Goal: Entertainment & Leisure: Consume media (video, audio)

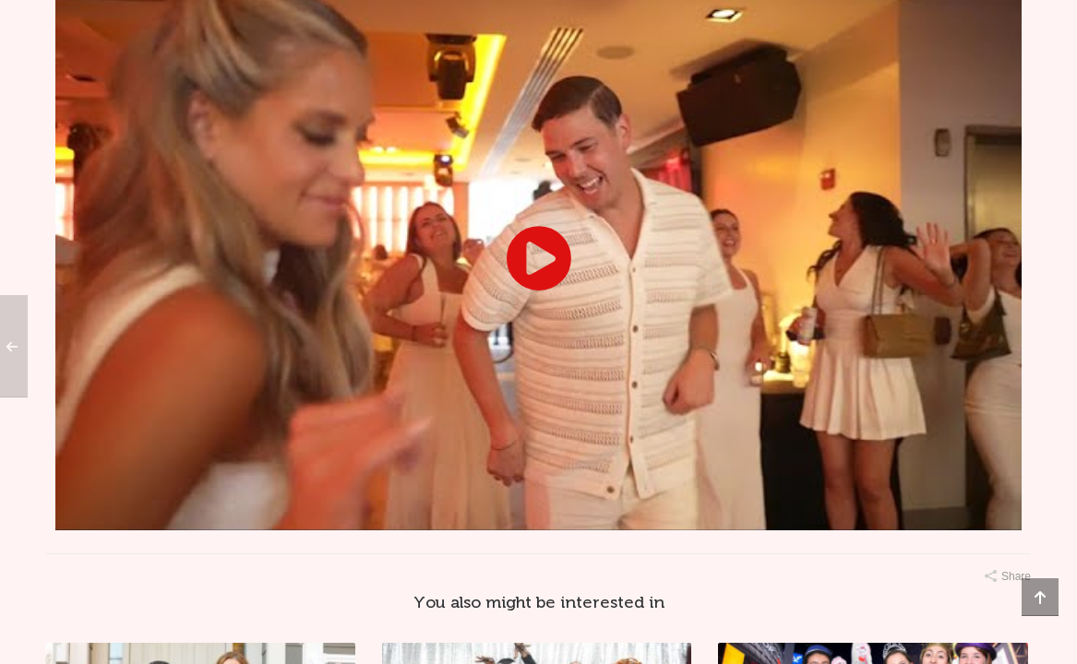
scroll to position [1399, 0]
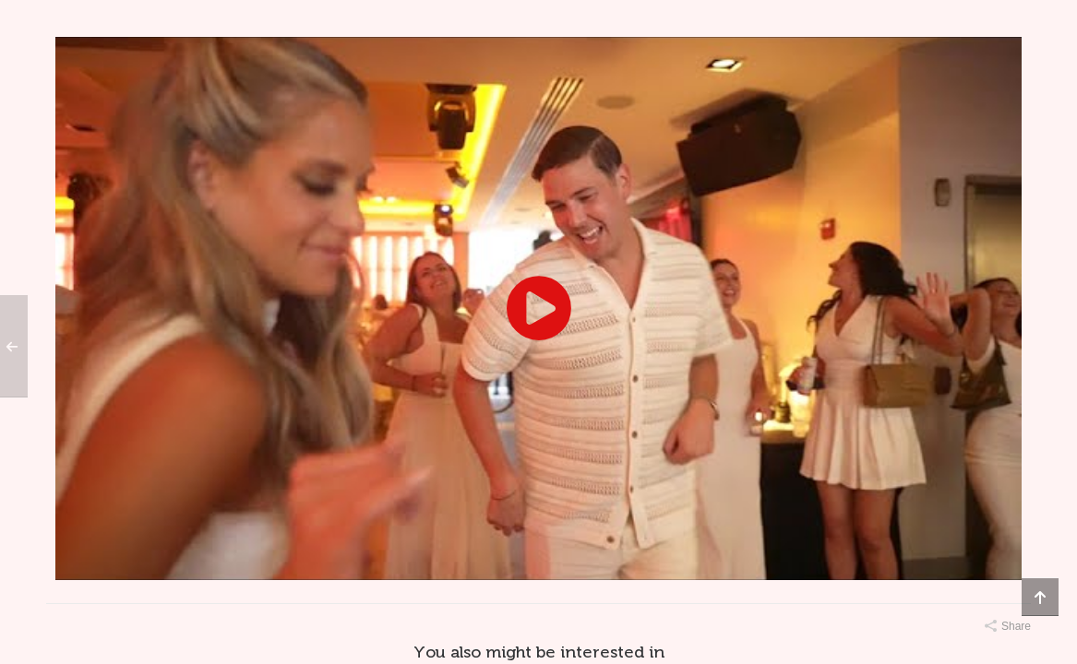
click at [559, 341] on icon at bounding box center [539, 308] width 66 height 66
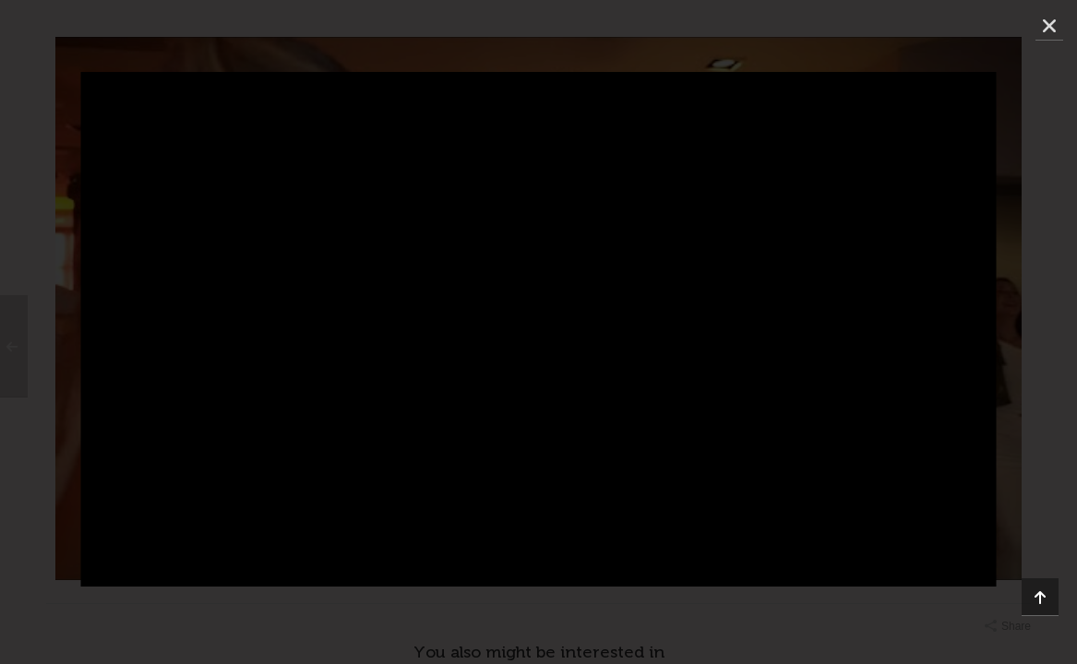
click at [1051, 147] on div at bounding box center [538, 332] width 1077 height 520
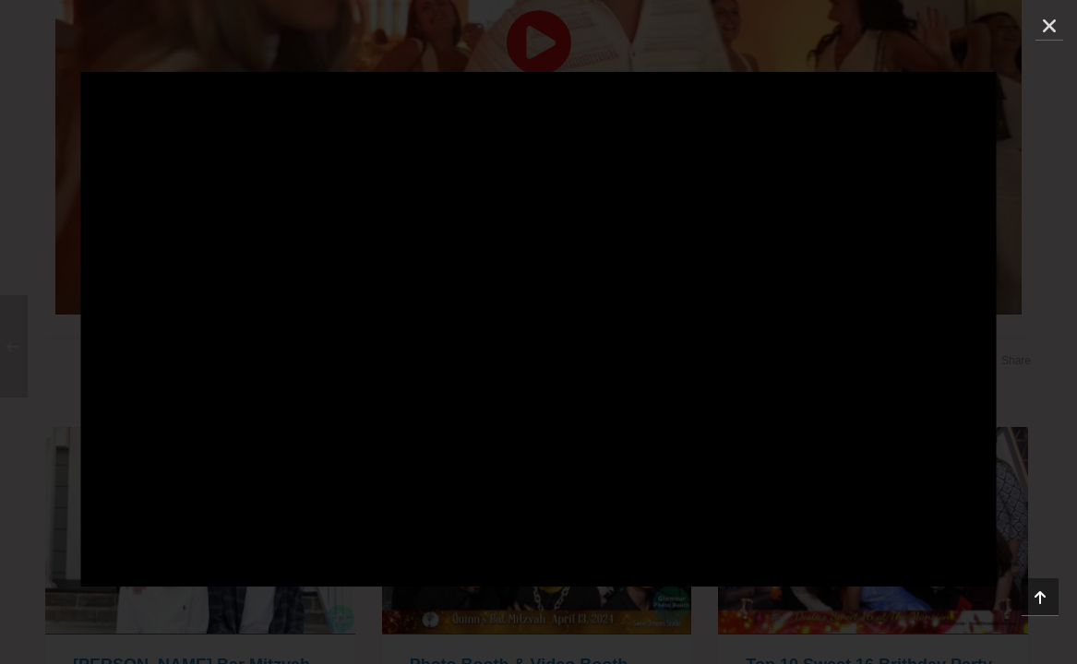
scroll to position [1726, 0]
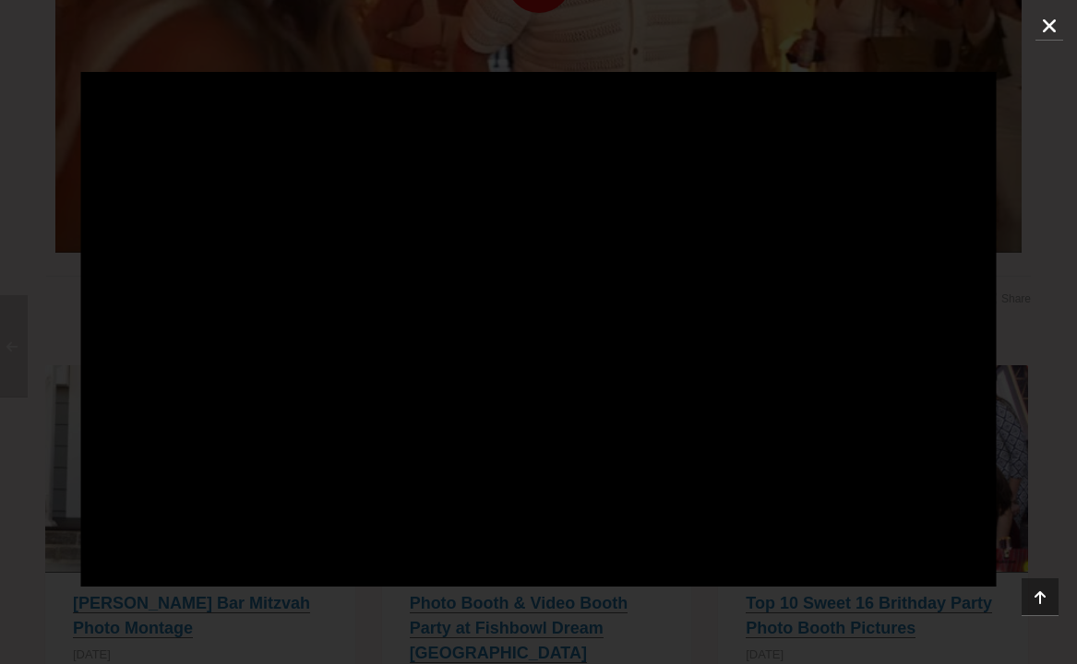
click at [1041, 29] on icon "Close (Esc)" at bounding box center [1049, 26] width 18 height 18
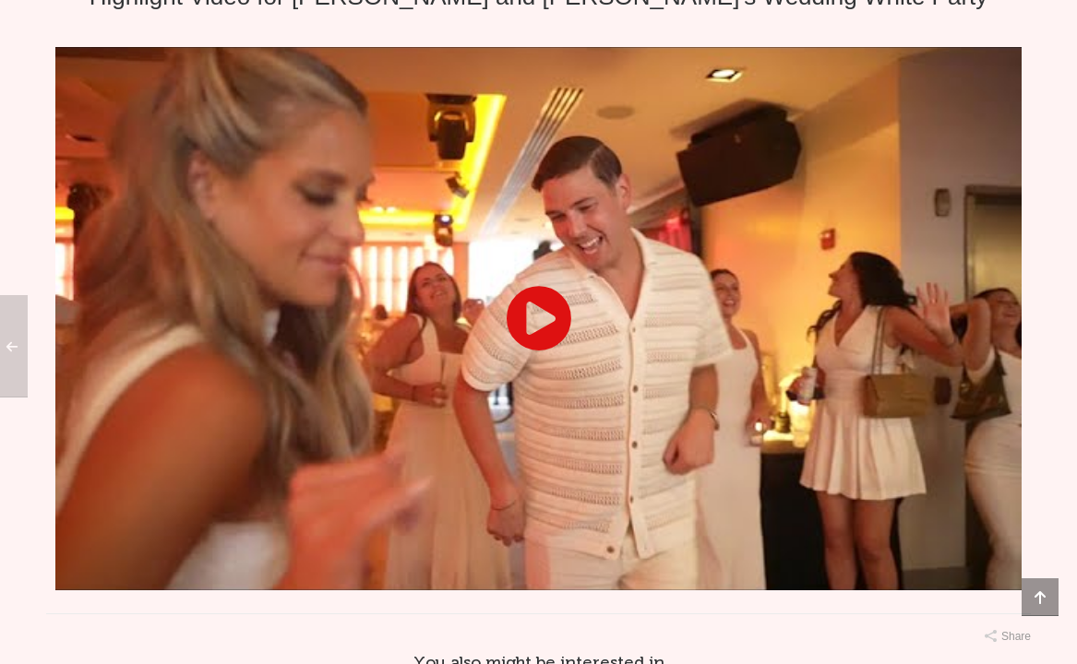
scroll to position [1318, 0]
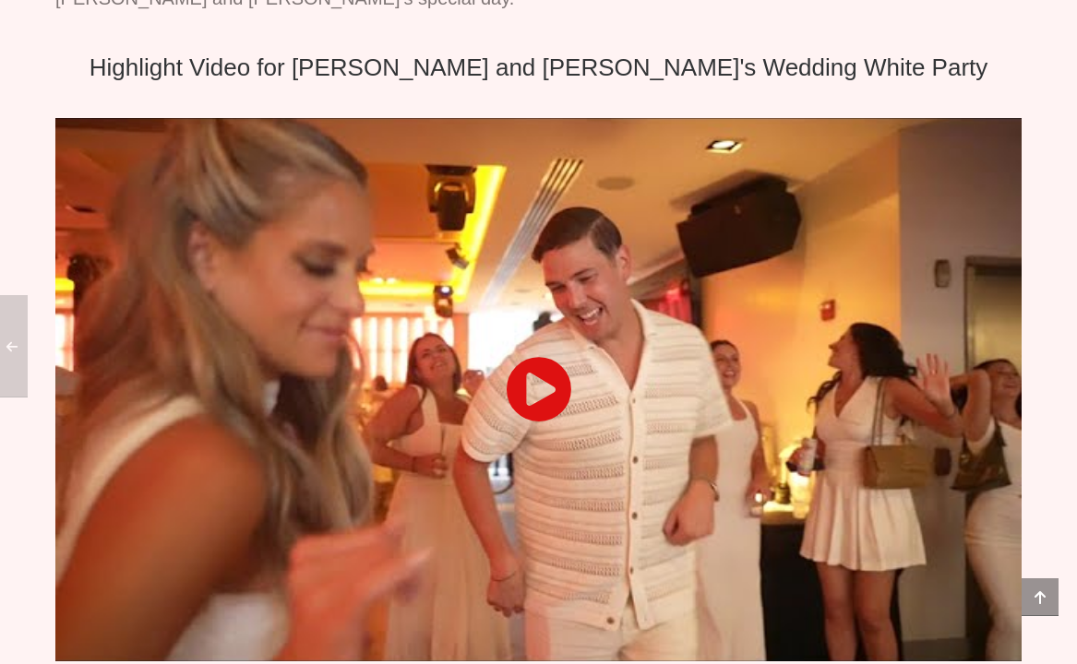
click at [526, 423] on icon at bounding box center [539, 389] width 66 height 66
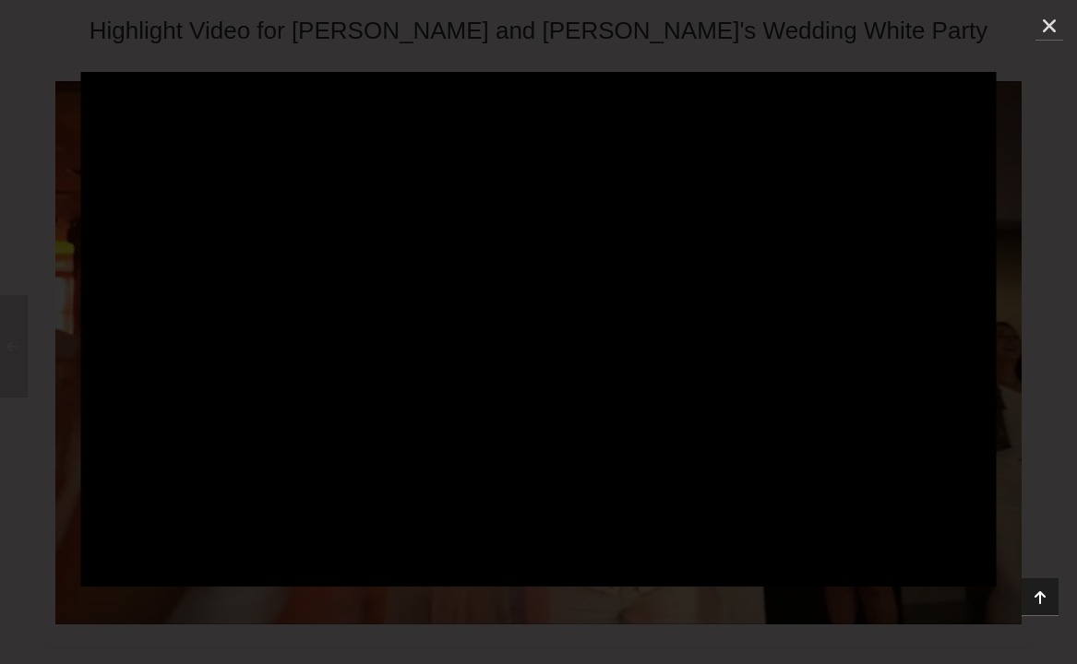
scroll to position [1344, 0]
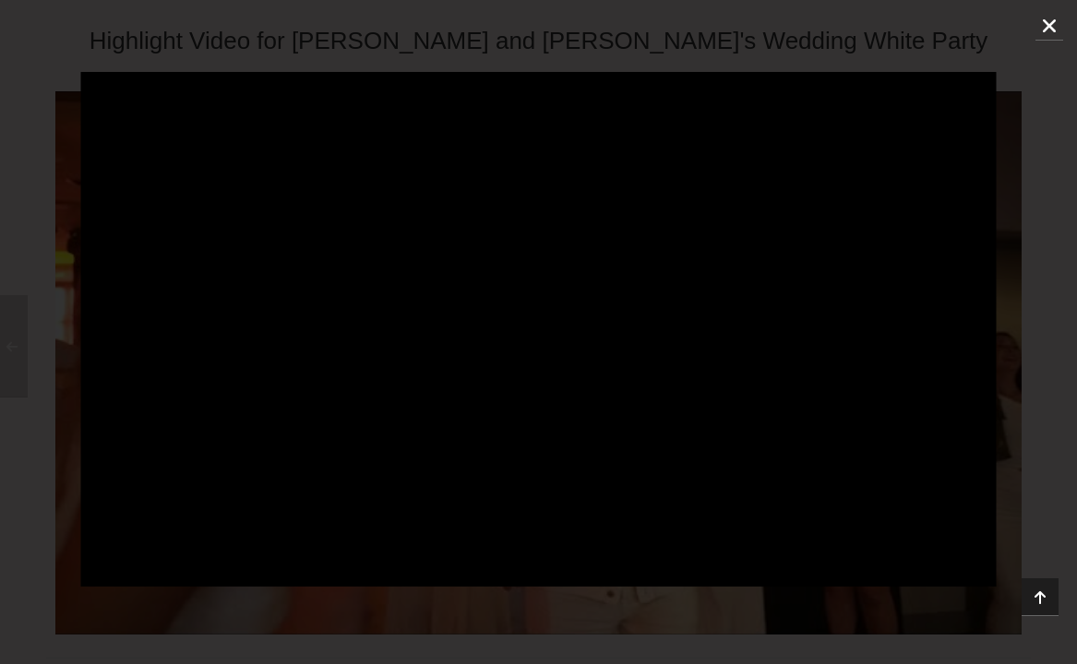
click at [1050, 20] on icon "Close (Esc)" at bounding box center [1049, 26] width 18 height 18
click at [1050, 21] on icon "Close (Esc)" at bounding box center [1049, 26] width 18 height 18
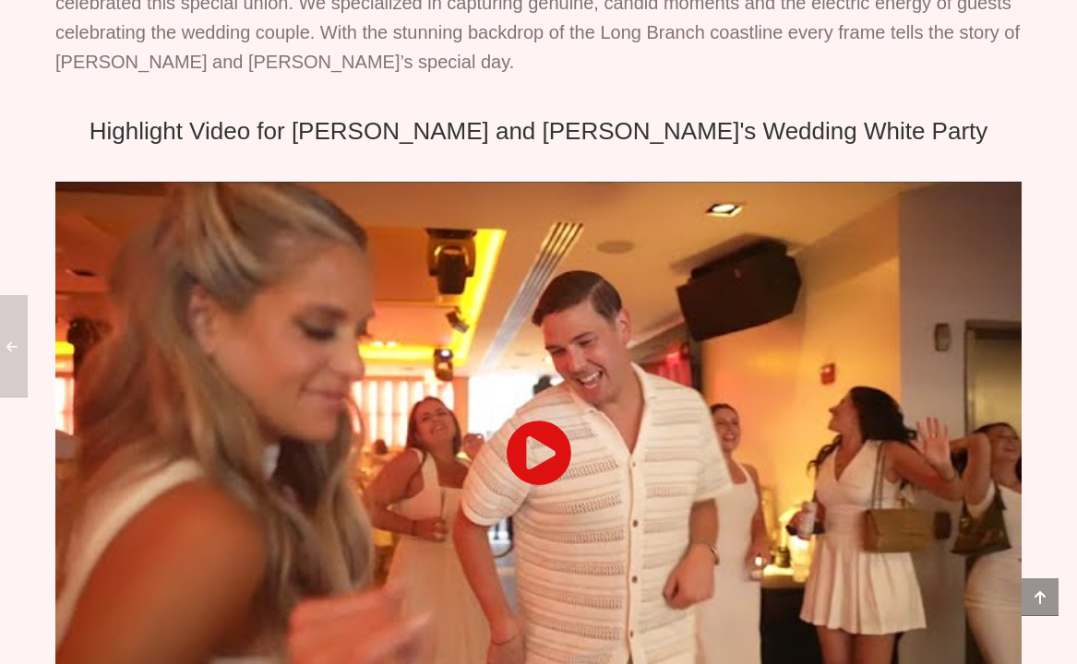
scroll to position [1236, 0]
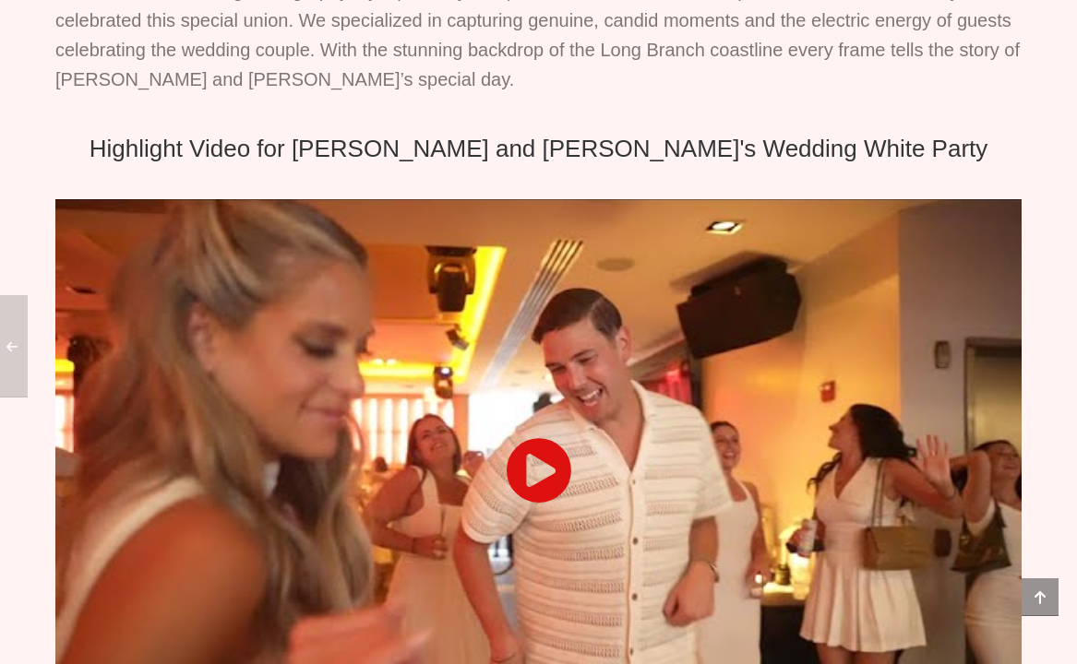
click at [921, 405] on div at bounding box center [538, 470] width 966 height 543
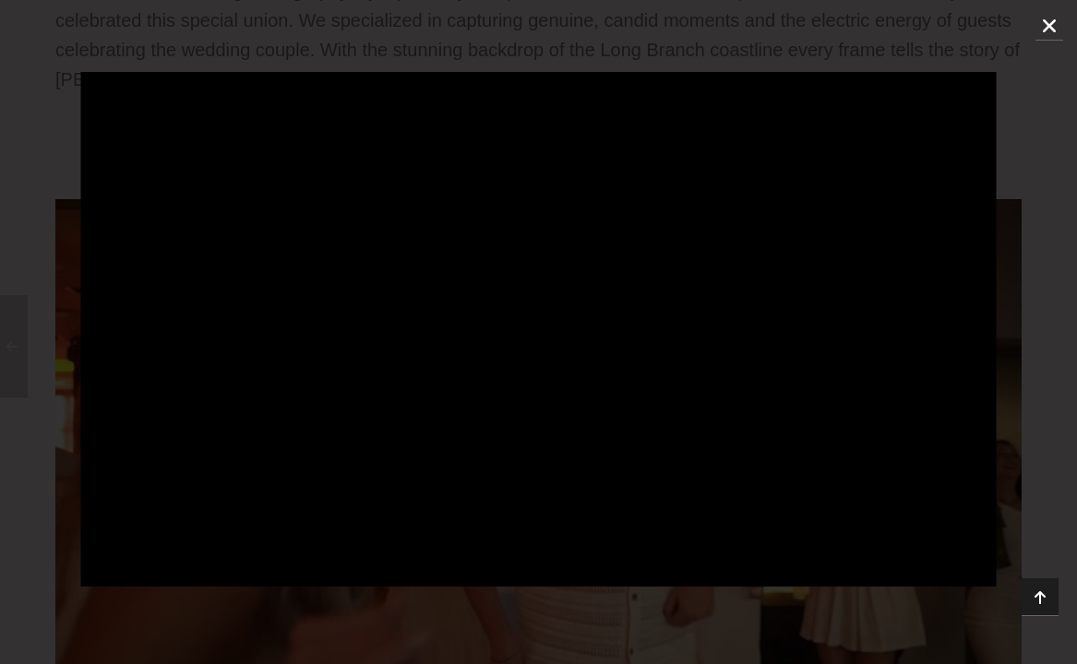
click at [1045, 30] on icon "Close (Esc)" at bounding box center [1049, 26] width 18 height 18
